Goal: Task Accomplishment & Management: Use online tool/utility

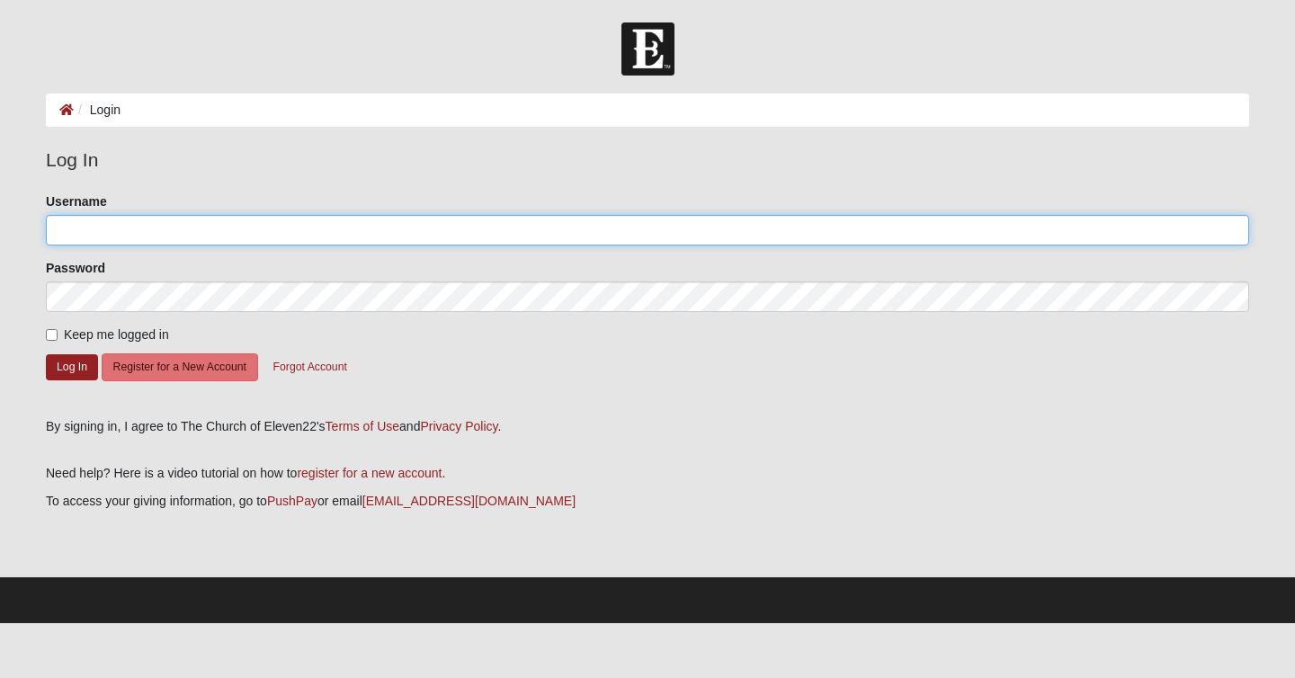
type input "jeanafred"
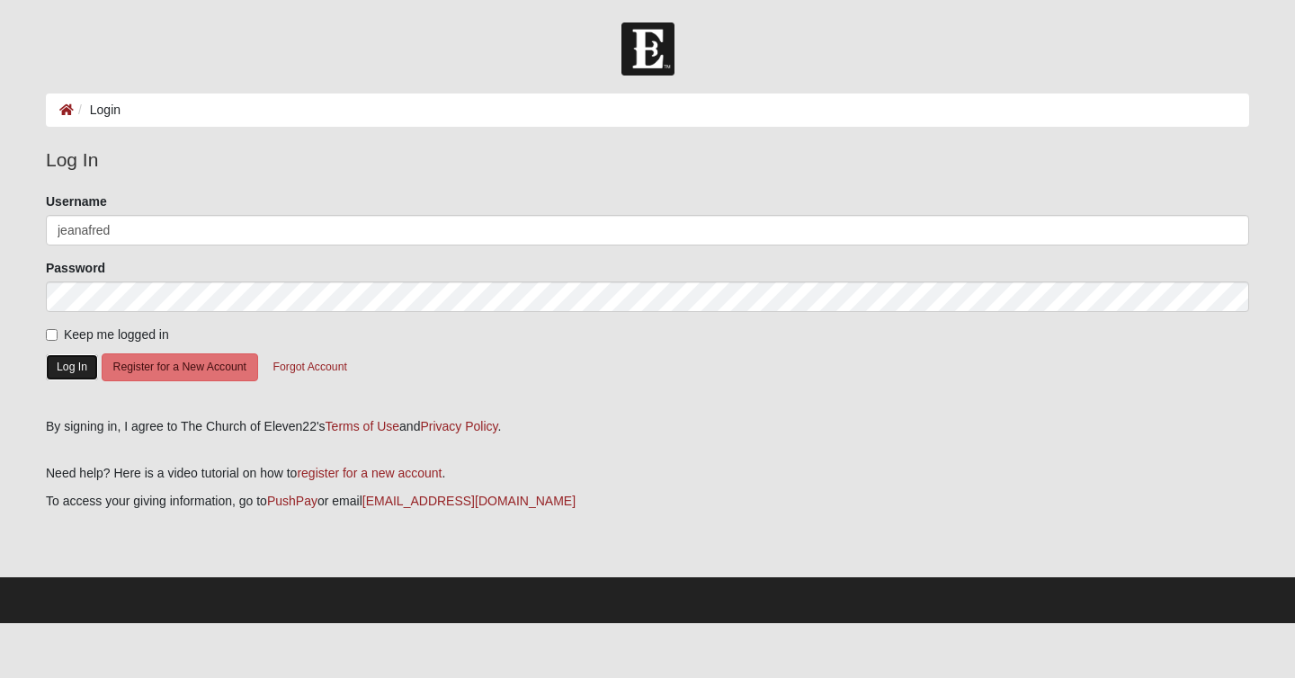
click at [71, 365] on button "Log In" at bounding box center [72, 367] width 52 height 26
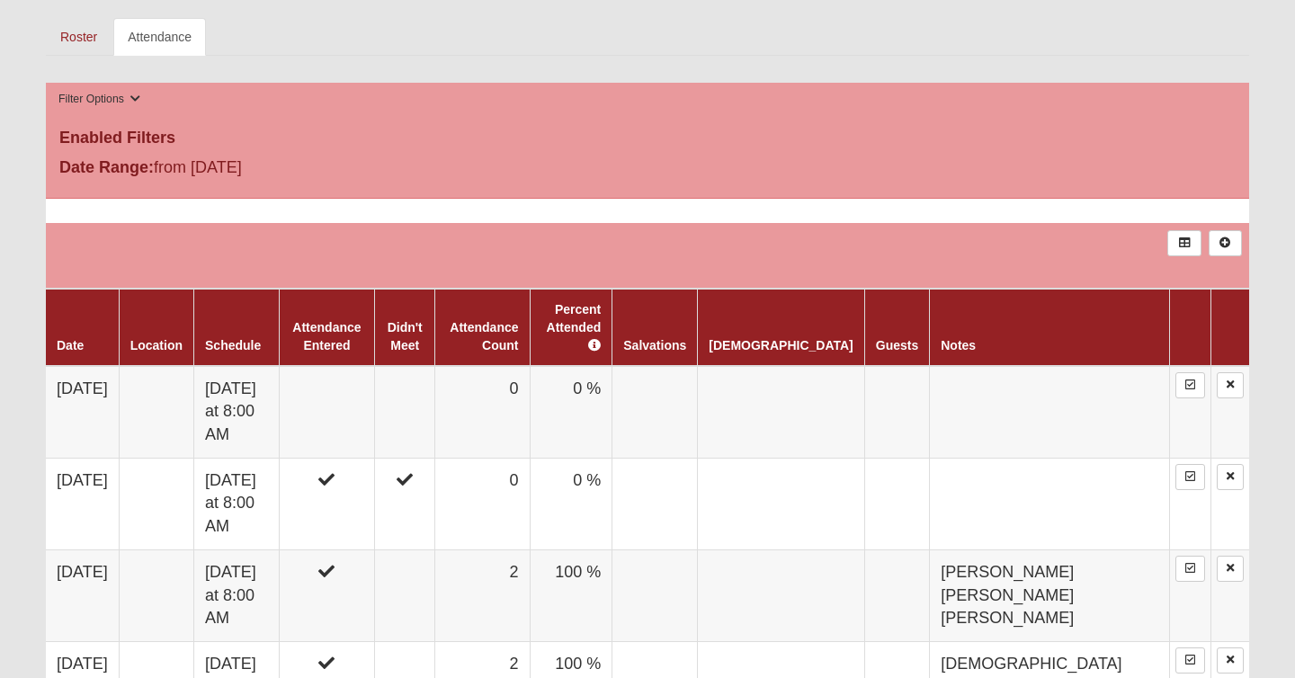
scroll to position [831, 0]
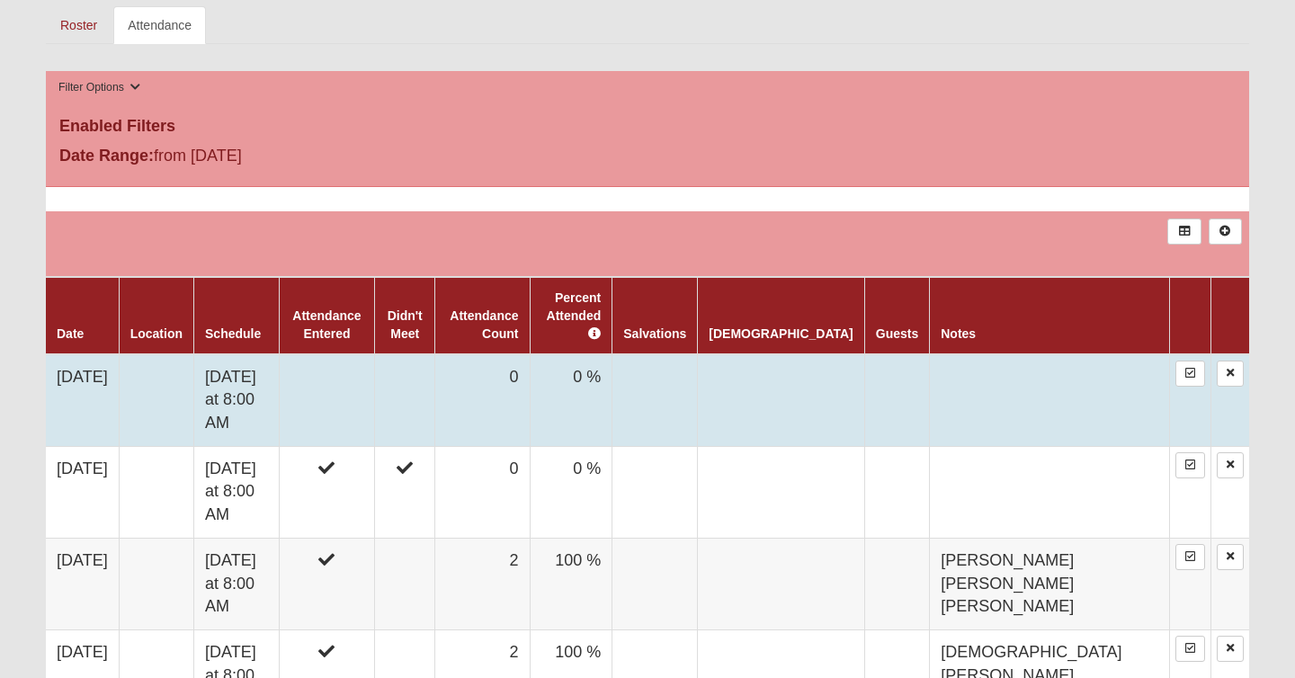
click at [374, 362] on td at bounding box center [326, 400] width 95 height 93
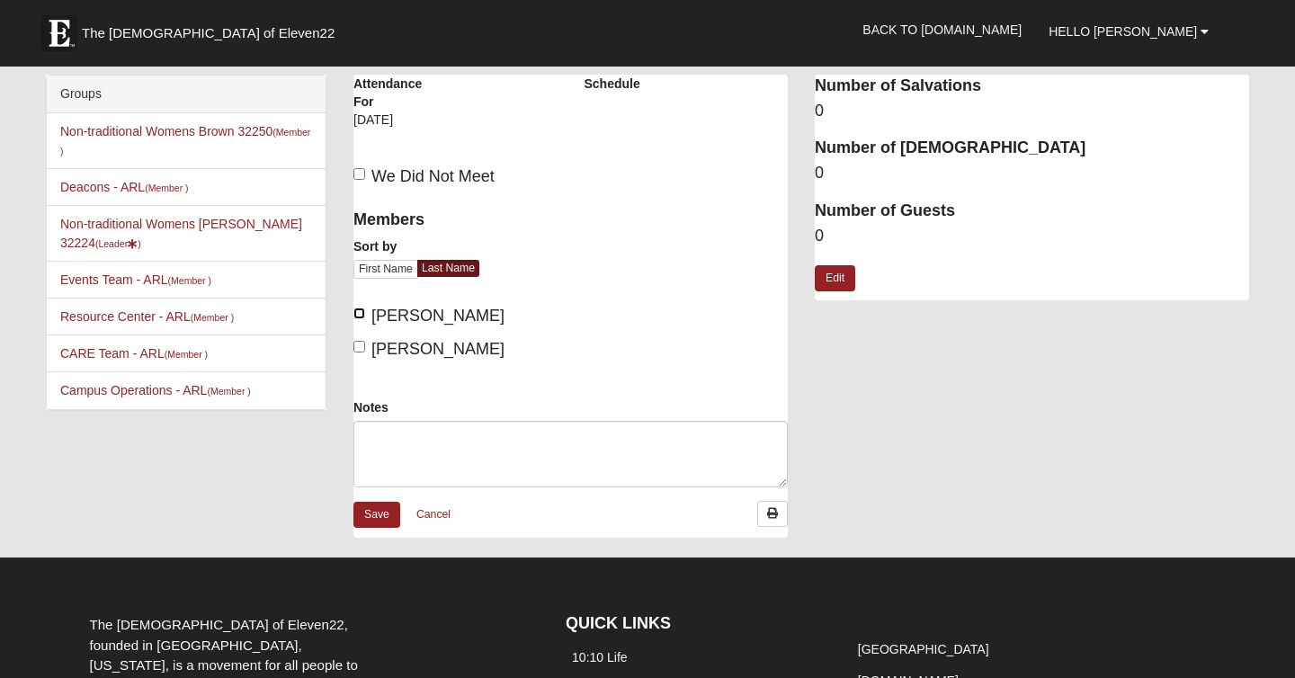
click at [358, 314] on input "Fredrick, Jeannie" at bounding box center [360, 314] width 12 height 12
checkbox input "true"
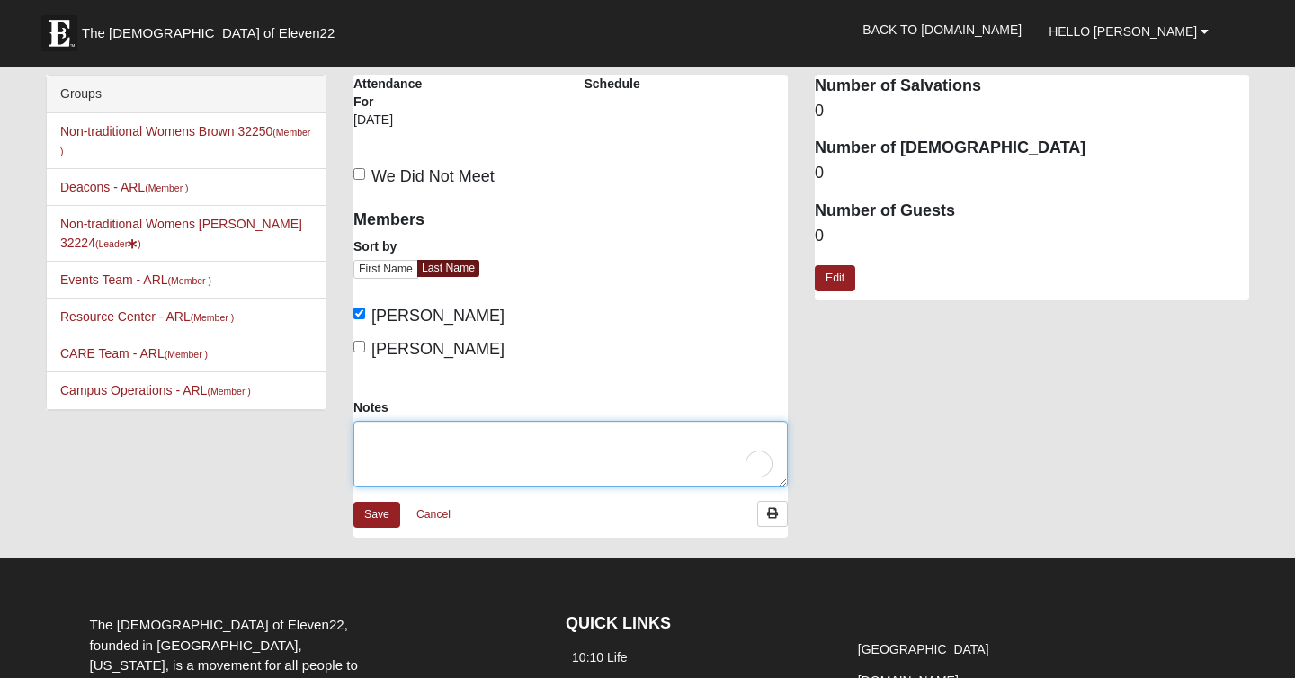
click at [397, 437] on textarea "Notes" at bounding box center [571, 454] width 434 height 67
